Goal: Transaction & Acquisition: Obtain resource

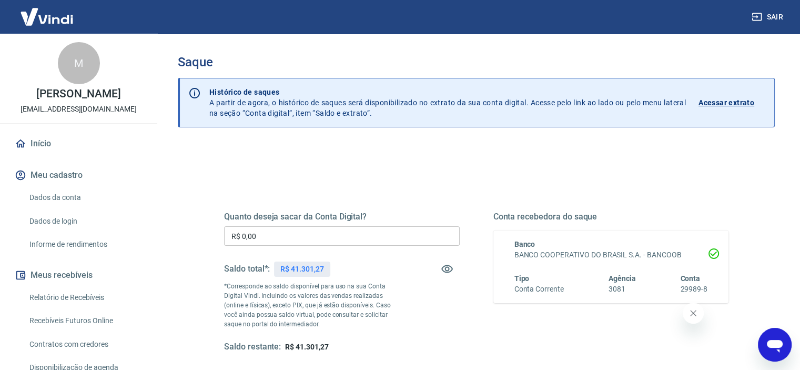
click at [693, 312] on icon "Fechar mensagem da empresa" at bounding box center [693, 312] width 5 height 5
click at [488, 182] on div "Quanto deseja sacar da Conta Digital? R$ 0,00 ​ Saldo total*: R$ 41.301,27 *Cor…" at bounding box center [476, 287] width 530 height 245
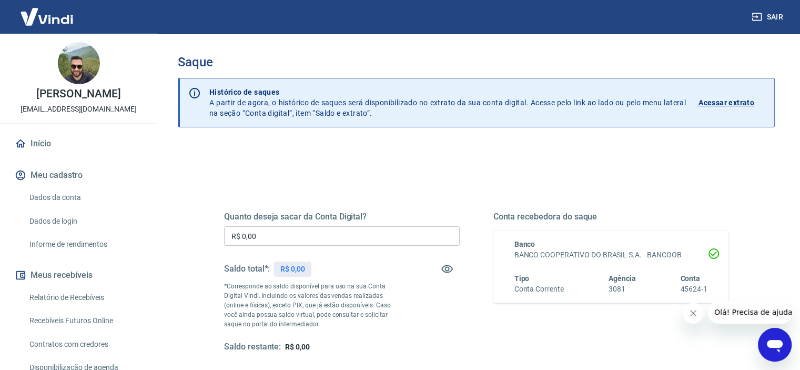
click at [693, 310] on icon "Fechar mensagem da empresa" at bounding box center [693, 313] width 8 height 8
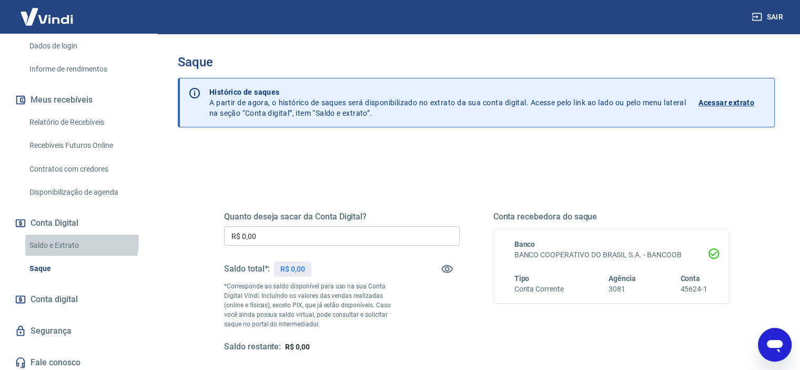
click at [49, 239] on link "Saldo e Extrato" at bounding box center [84, 246] width 119 height 22
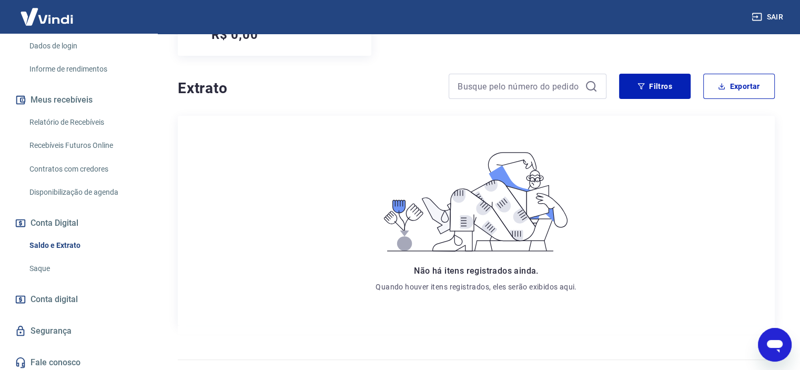
scroll to position [175, 0]
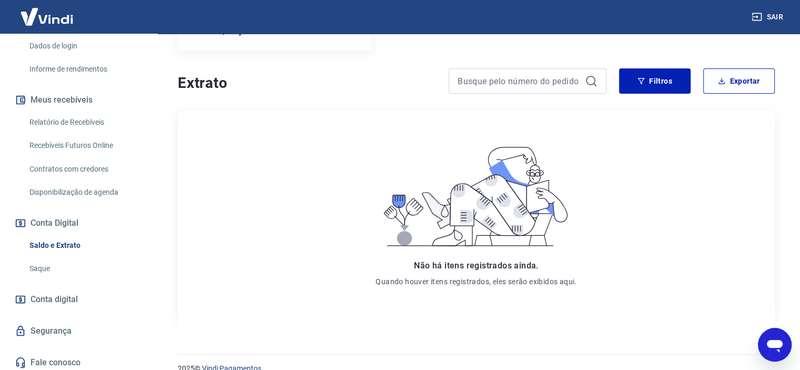
click at [44, 266] on link "Saque" at bounding box center [84, 269] width 119 height 22
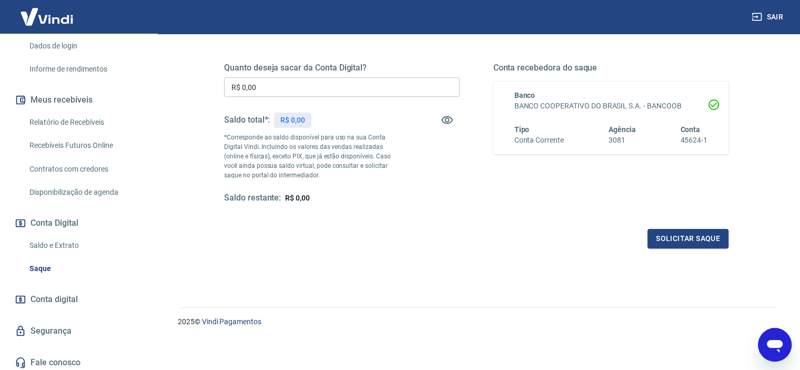
scroll to position [149, 0]
click at [57, 237] on link "Saldo e Extrato" at bounding box center [84, 246] width 119 height 22
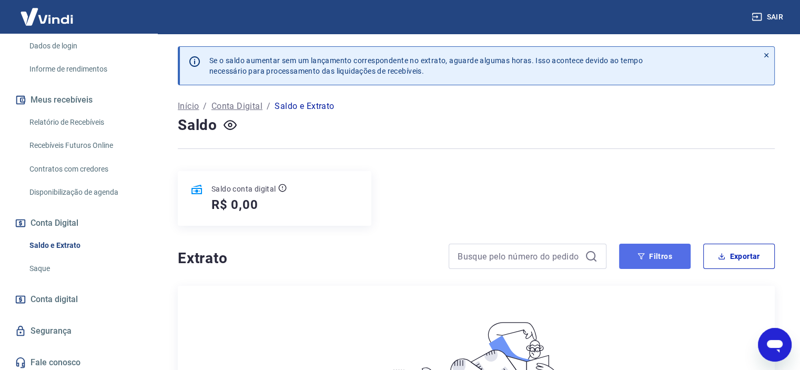
click at [654, 263] on button "Filtros" at bounding box center [655, 256] width 72 height 25
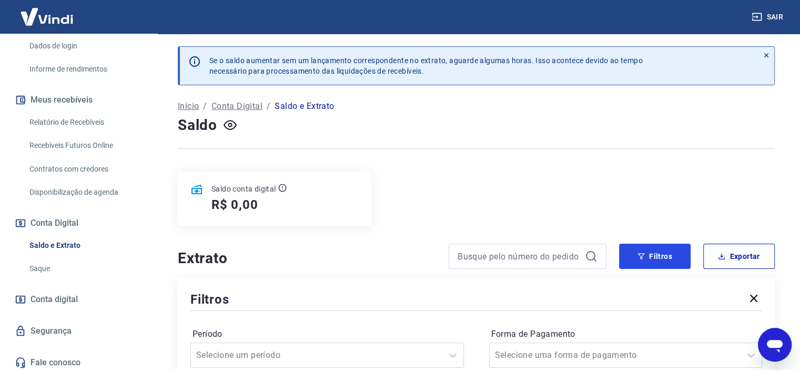
scroll to position [175, 0]
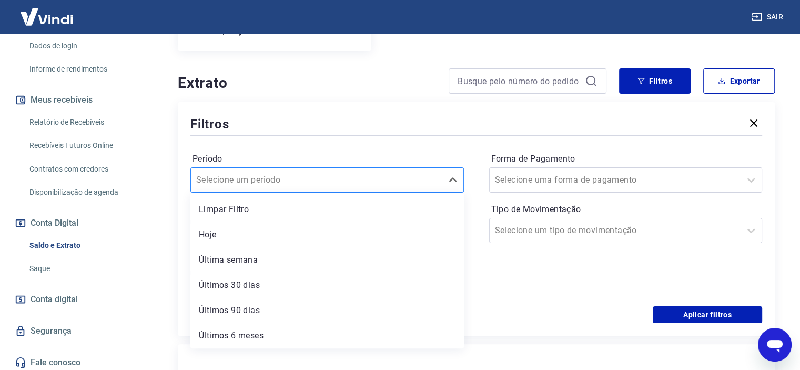
click at [291, 175] on input "Período" at bounding box center [249, 180] width 106 height 13
drag, startPoint x: 265, startPoint y: 265, endPoint x: 267, endPoint y: 257, distance: 8.3
click at [265, 265] on div "Última semana" at bounding box center [326, 259] width 273 height 21
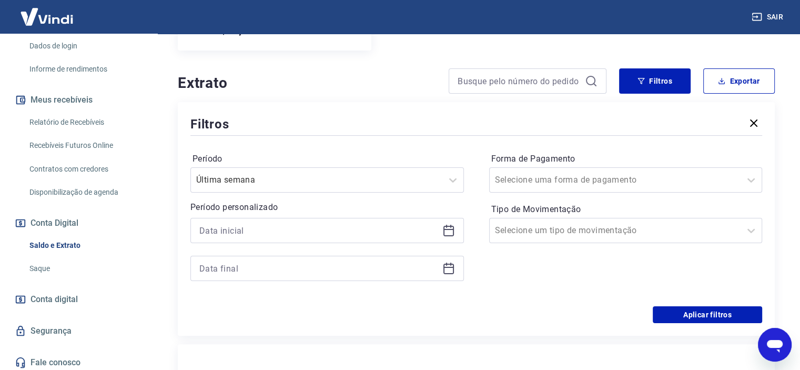
click at [711, 326] on div "Filtros Período Última semana Período personalizado Forma de Pagamento Selecion…" at bounding box center [476, 219] width 597 height 234
click at [709, 317] on button "Aplicar filtros" at bounding box center [707, 314] width 109 height 17
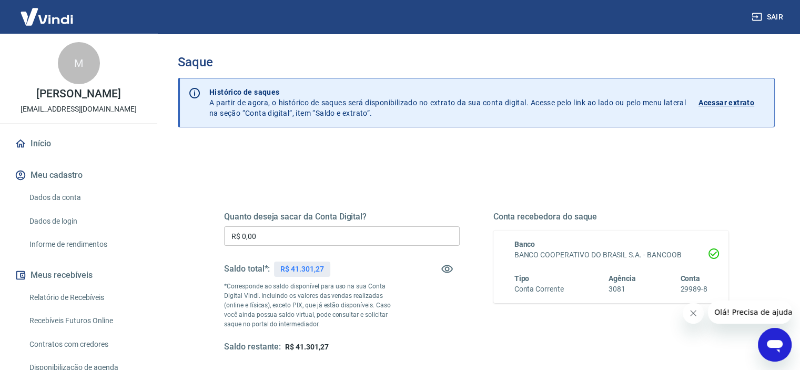
click at [299, 235] on input "R$ 0,00" at bounding box center [342, 235] width 236 height 19
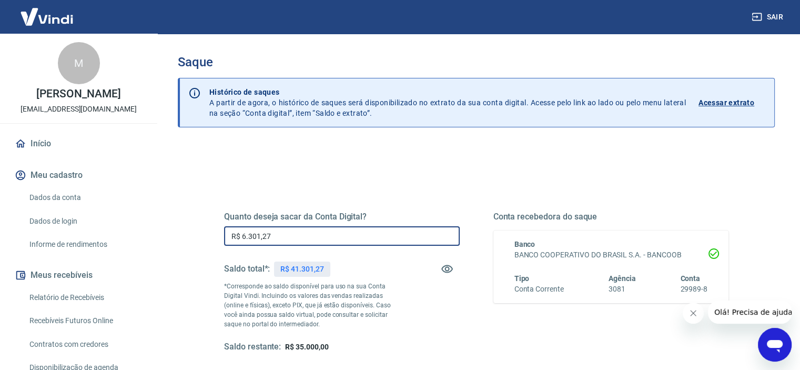
type input "R$ 6.301,27"
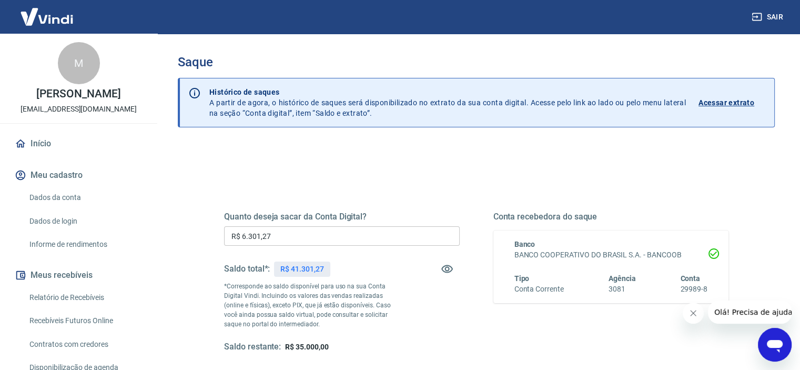
click at [688, 317] on button "Fechar mensagem da empresa" at bounding box center [693, 312] width 21 height 21
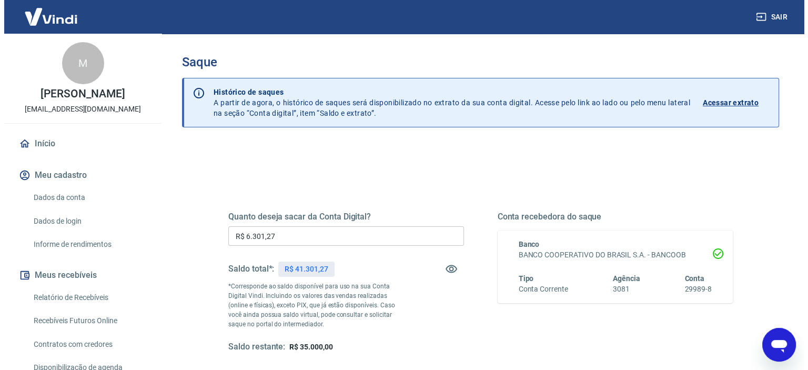
scroll to position [149, 0]
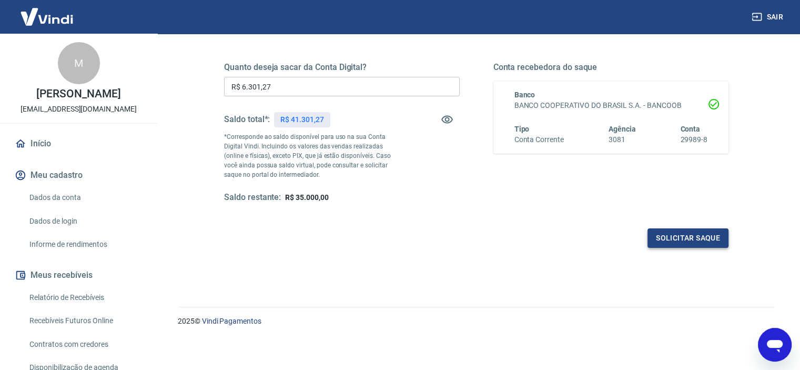
click at [685, 239] on button "Solicitar saque" at bounding box center [687, 237] width 81 height 19
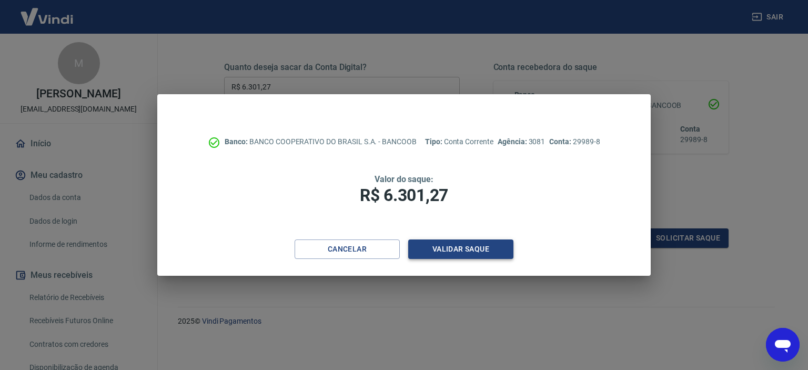
click at [471, 250] on button "Validar saque" at bounding box center [460, 248] width 105 height 19
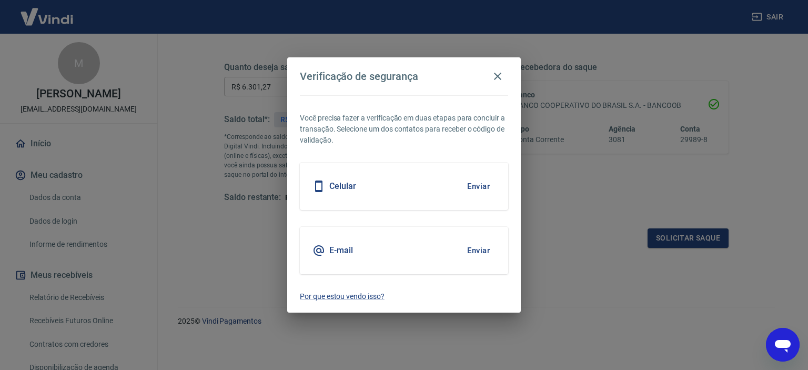
click at [474, 252] on button "Enviar" at bounding box center [478, 250] width 34 height 22
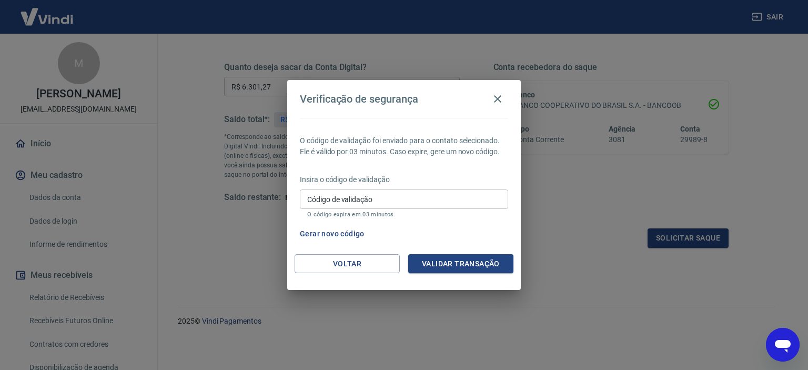
click at [365, 201] on input "Código de validação" at bounding box center [404, 198] width 208 height 19
paste input "372406"
type input "372406"
click at [488, 260] on button "Validar transação" at bounding box center [460, 263] width 105 height 19
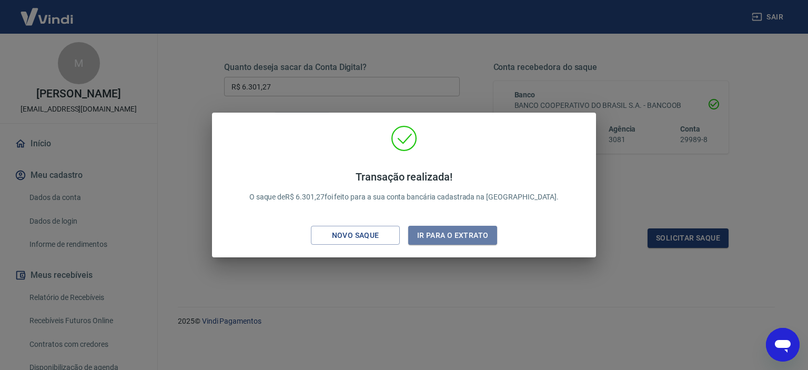
click at [486, 239] on button "Ir para o extrato" at bounding box center [452, 235] width 89 height 19
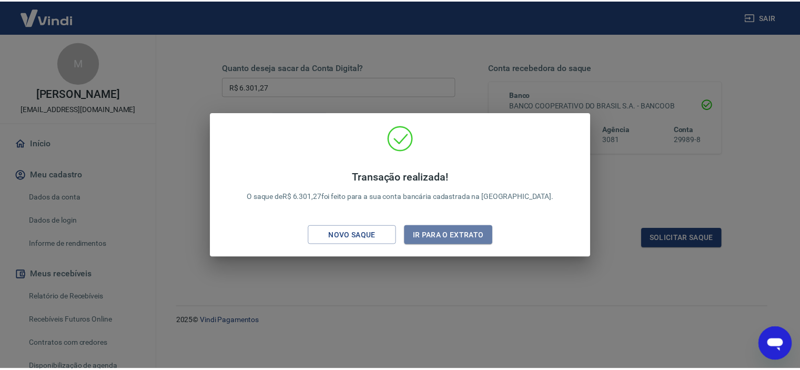
scroll to position [150, 0]
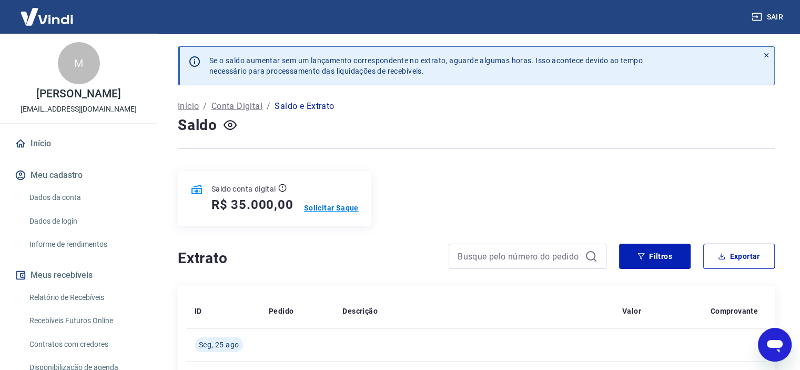
click at [348, 208] on p "Solicitar Saque" at bounding box center [331, 207] width 55 height 11
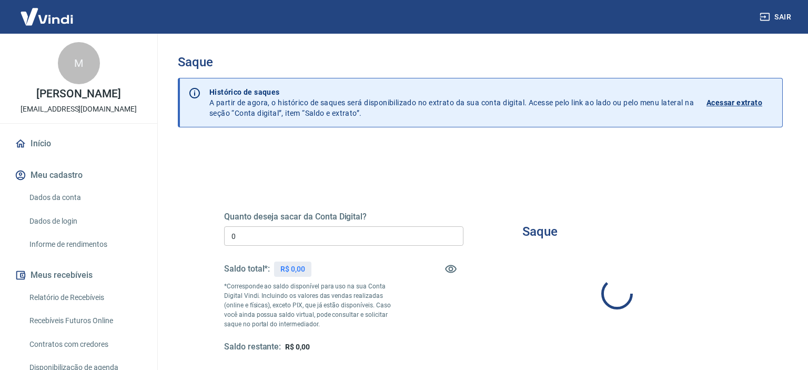
type input "R$ 0,00"
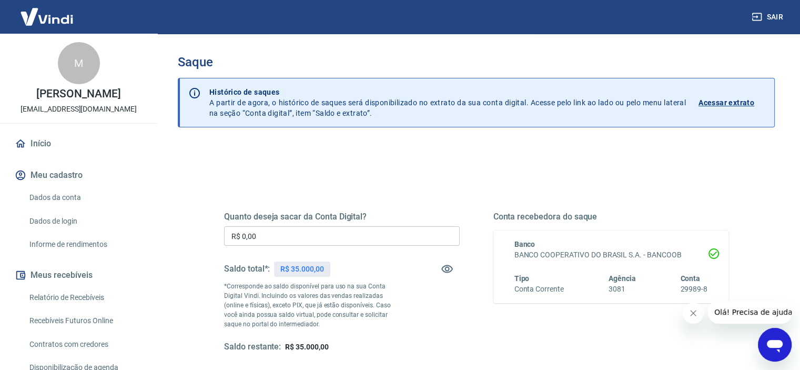
click at [691, 312] on icon "Fechar mensagem da empresa" at bounding box center [693, 313] width 8 height 8
click at [273, 230] on input "R$ 0,00" at bounding box center [342, 235] width 236 height 19
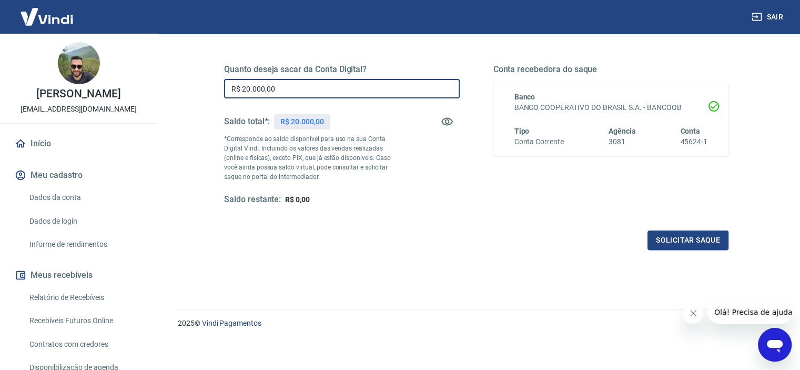
scroll to position [149, 0]
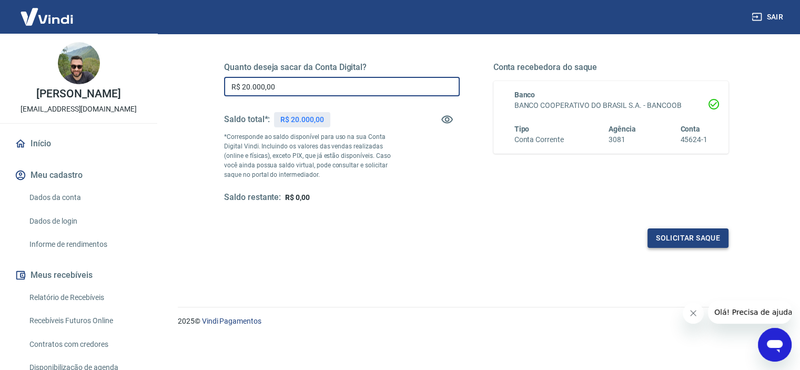
type input "R$ 20.000,00"
click at [703, 239] on button "Solicitar saque" at bounding box center [687, 237] width 81 height 19
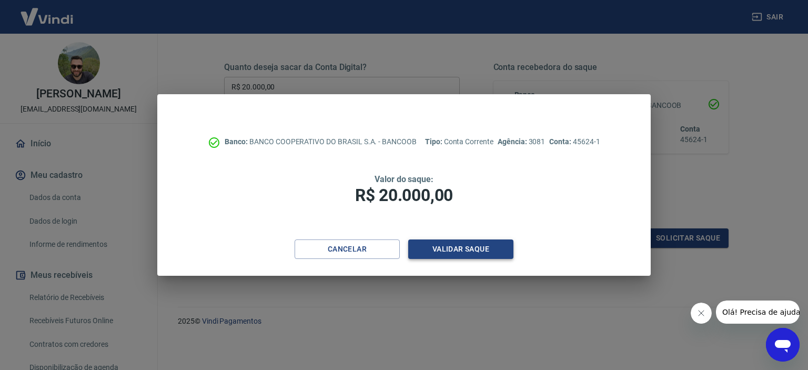
click at [473, 252] on button "Validar saque" at bounding box center [460, 248] width 105 height 19
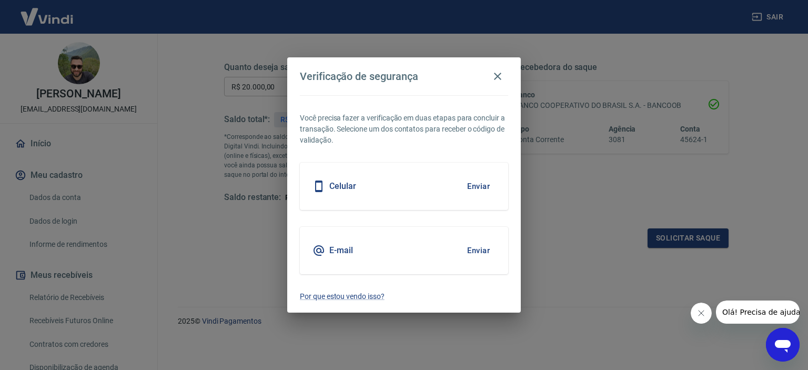
click at [482, 254] on button "Enviar" at bounding box center [478, 250] width 34 height 22
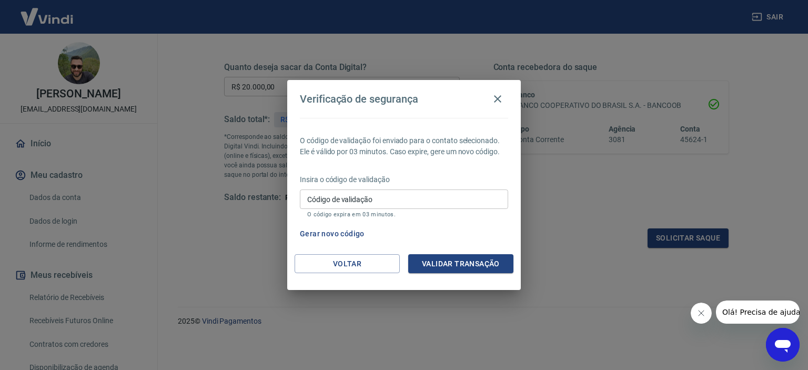
click at [382, 193] on input "Código de validação" at bounding box center [404, 198] width 208 height 19
paste input "271045"
type input "271045"
click at [486, 265] on button "Validar transação" at bounding box center [460, 263] width 105 height 19
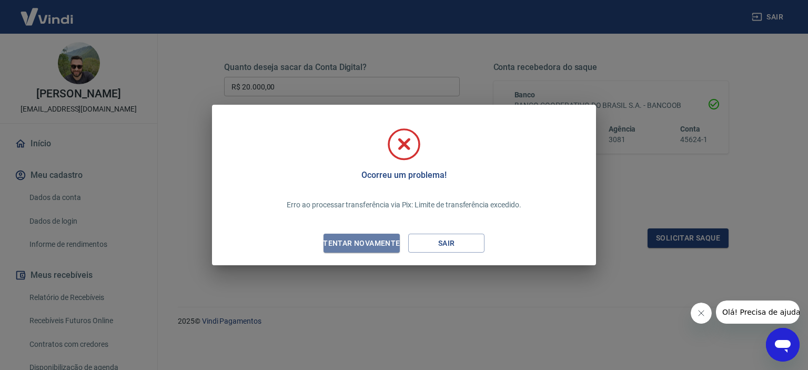
click at [377, 249] on div "Tentar novamente" at bounding box center [361, 243] width 102 height 13
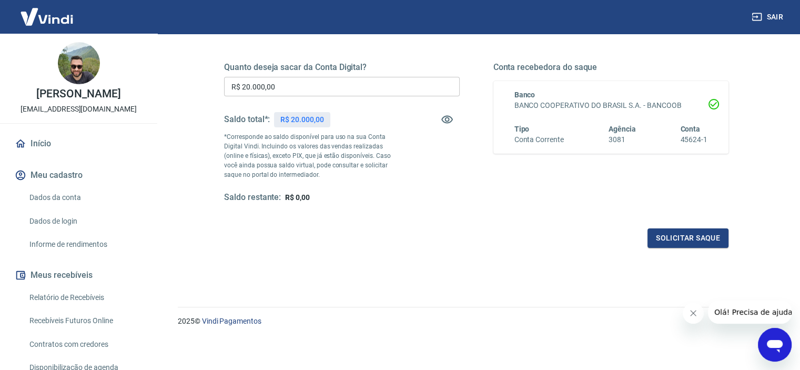
scroll to position [0, 0]
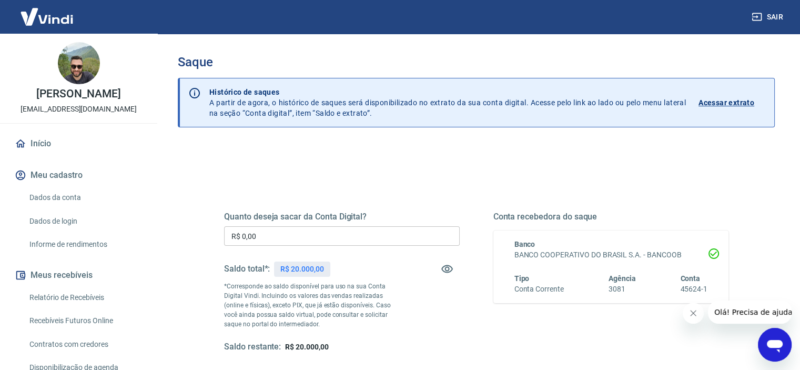
click at [693, 317] on icon "Fechar mensagem da empresa" at bounding box center [693, 313] width 8 height 8
